Goal: Task Accomplishment & Management: Manage account settings

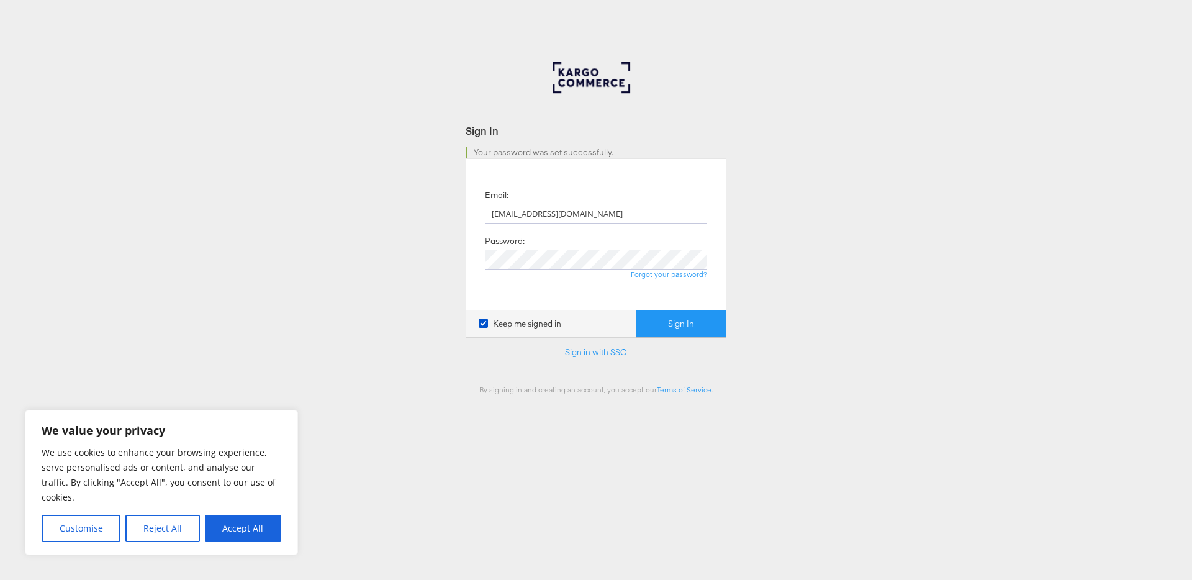
type input "[EMAIL_ADDRESS][DOMAIN_NAME]"
click at [681, 327] on button "Sign In" at bounding box center [680, 324] width 89 height 28
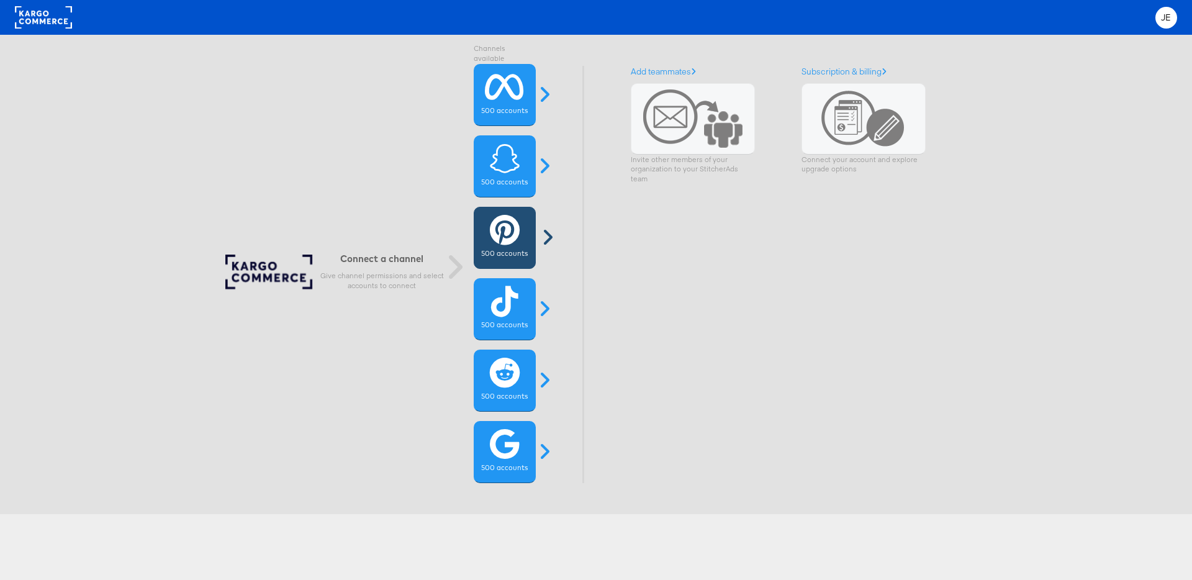
click at [491, 231] on icon at bounding box center [505, 229] width 30 height 31
click at [1161, 17] on span "JE" at bounding box center [1166, 18] width 11 height 8
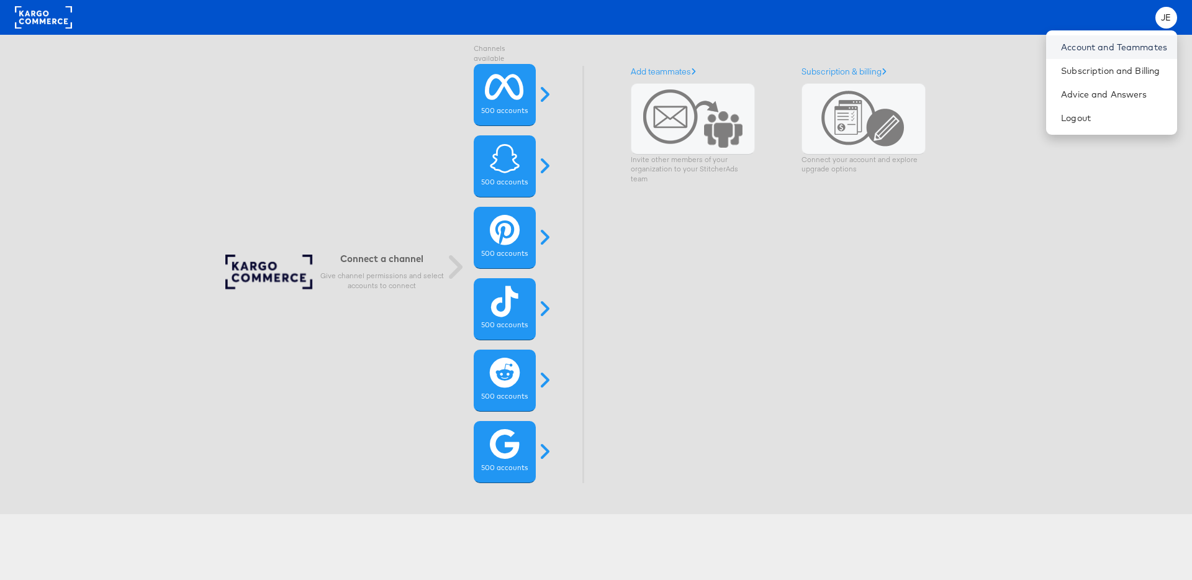
click at [1118, 51] on link "Account and Teammates" at bounding box center [1114, 47] width 106 height 12
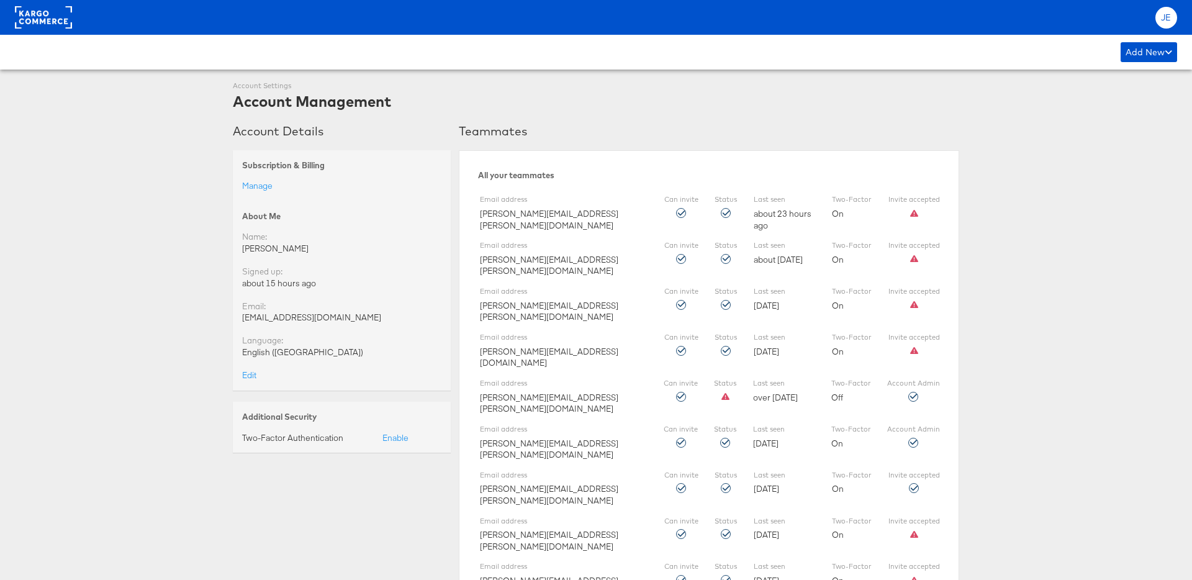
click at [1159, 20] on div "JE" at bounding box center [1167, 18] width 22 height 22
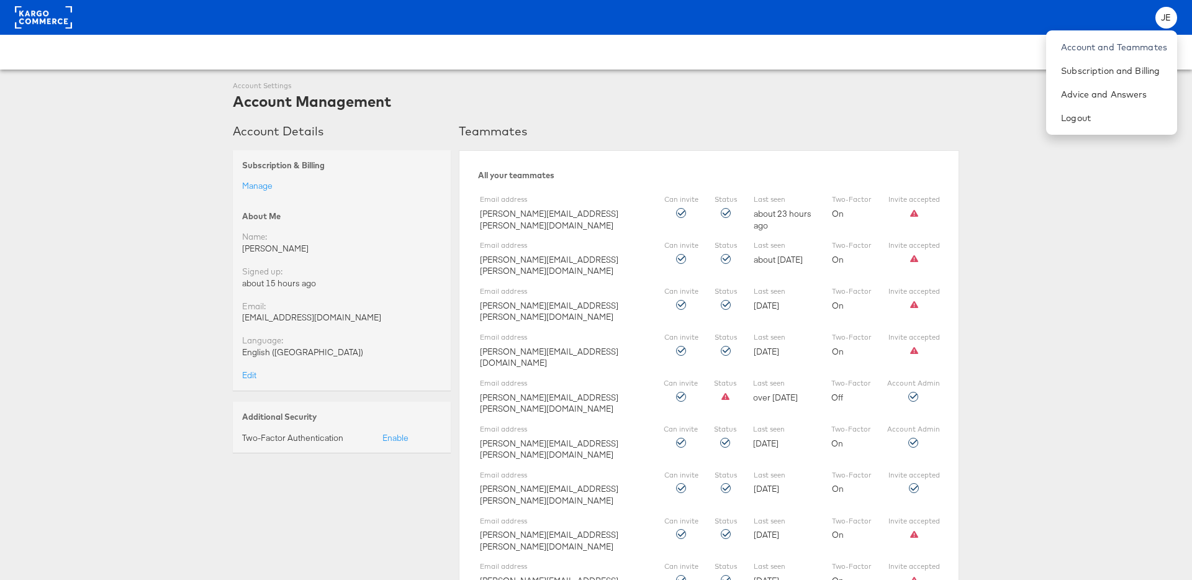
click at [884, 99] on div "Account Settings Account Management" at bounding box center [596, 96] width 726 height 31
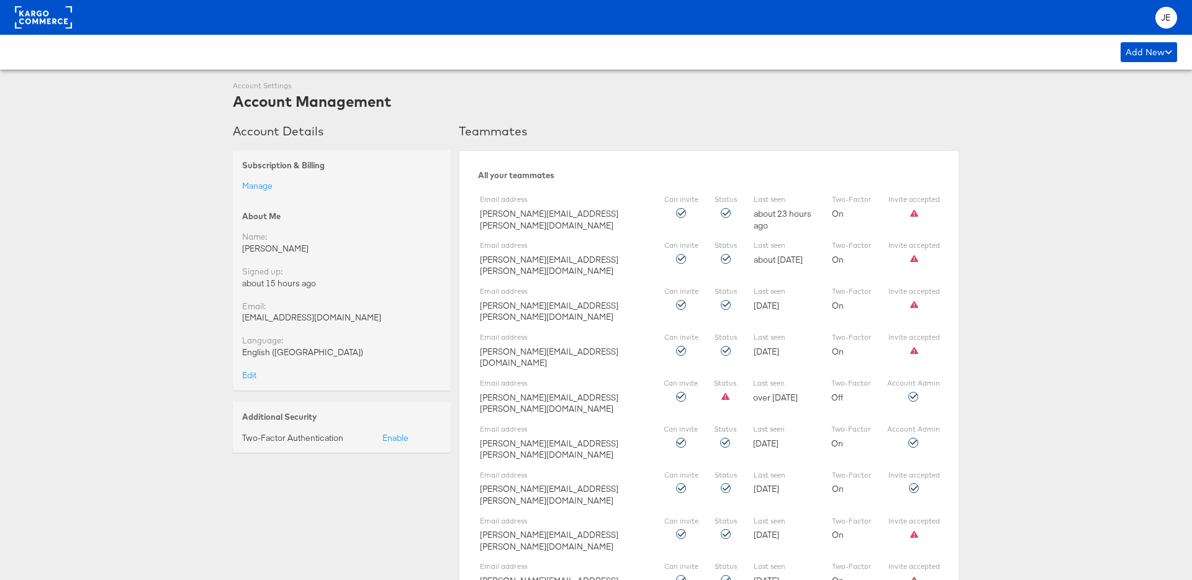
click at [49, 17] on rect at bounding box center [43, 17] width 57 height 22
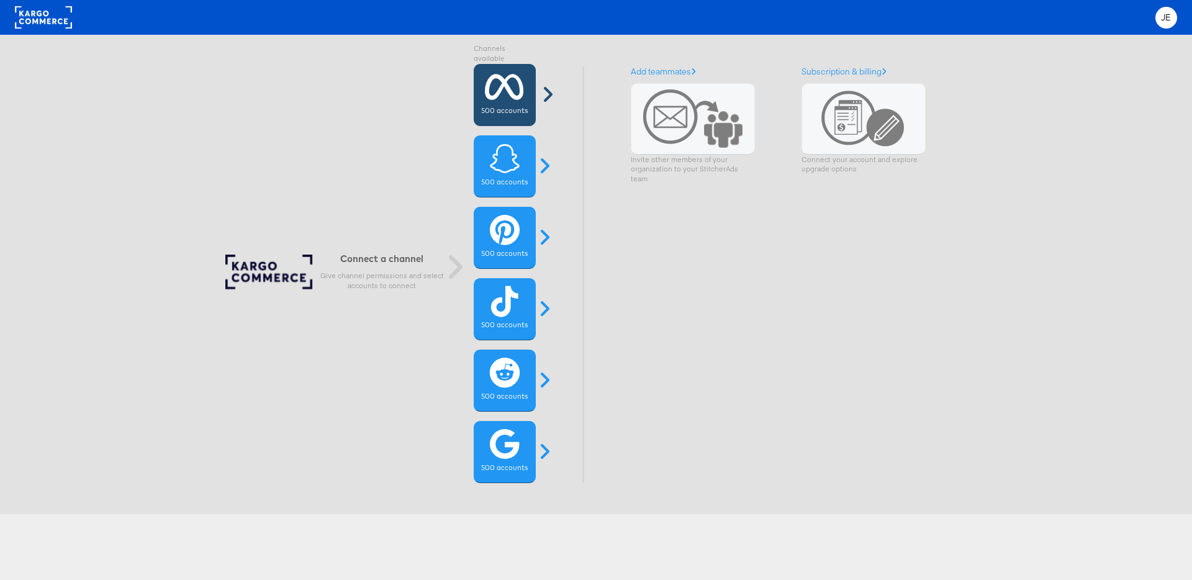
click at [551, 97] on span at bounding box center [547, 94] width 31 height 20
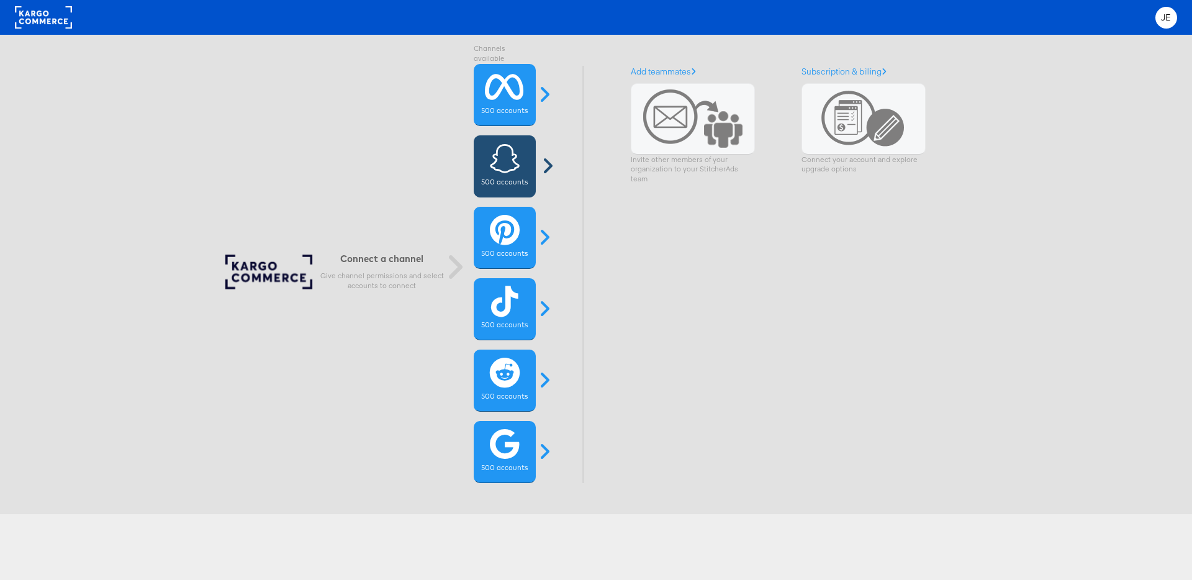
click at [543, 161] on span at bounding box center [547, 166] width 31 height 20
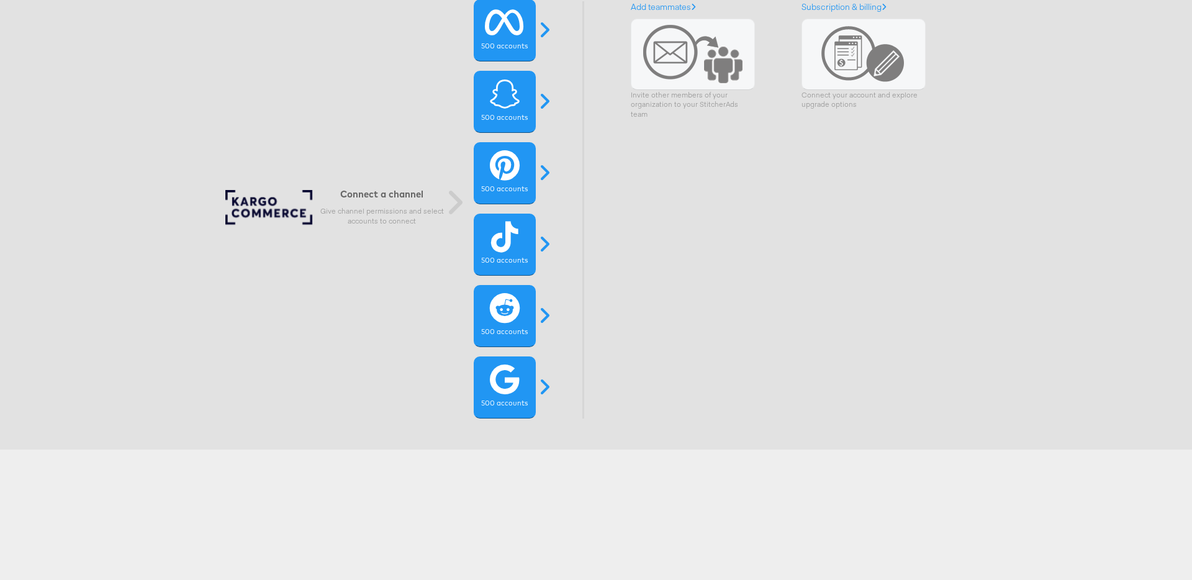
scroll to position [76, 0]
